Goal: Check status: Check status

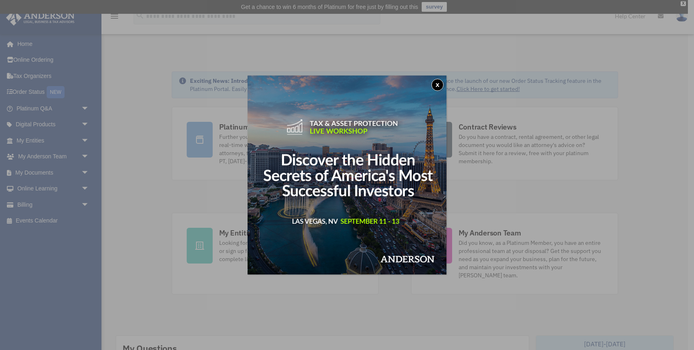
click at [437, 84] on button "x" at bounding box center [437, 85] width 12 height 12
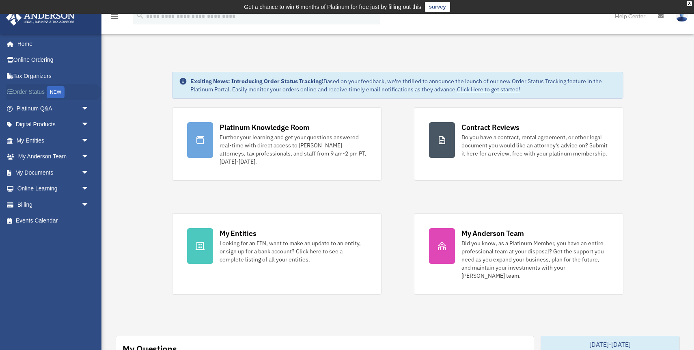
click at [42, 92] on link "Order Status NEW" at bounding box center [54, 92] width 96 height 17
click at [83, 155] on span "arrow_drop_down" at bounding box center [89, 156] width 16 height 17
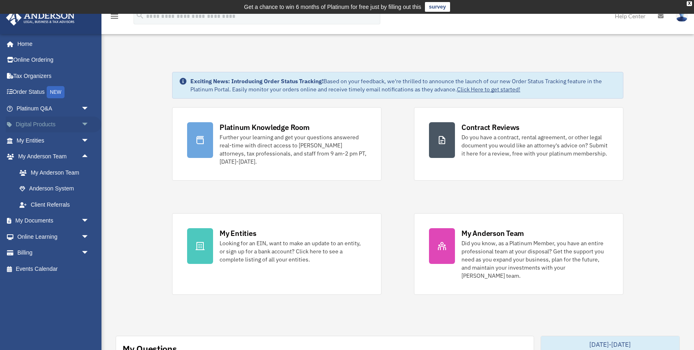
click at [83, 124] on span "arrow_drop_down" at bounding box center [89, 124] width 16 height 17
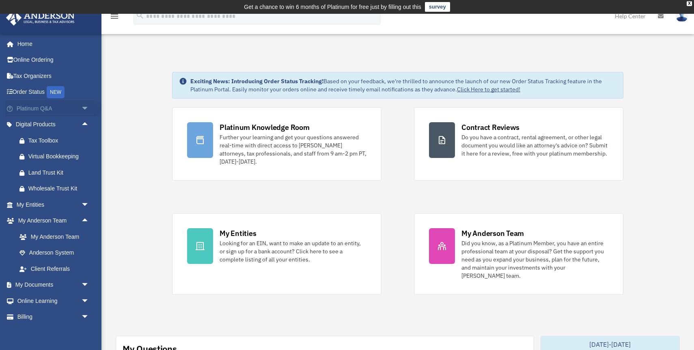
click at [85, 110] on span "arrow_drop_down" at bounding box center [89, 108] width 16 height 17
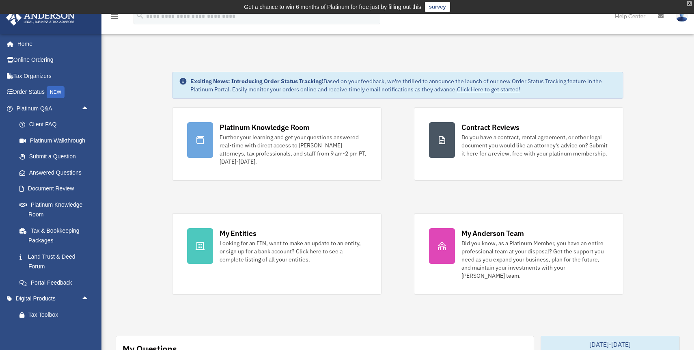
click at [688, 2] on div "X" at bounding box center [688, 3] width 5 height 5
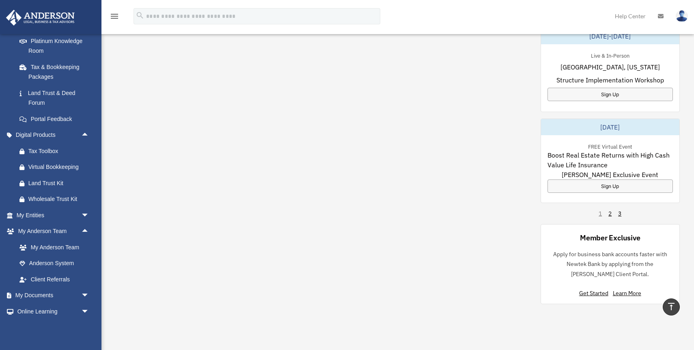
scroll to position [194, 0]
